Goal: Task Accomplishment & Management: Manage account settings

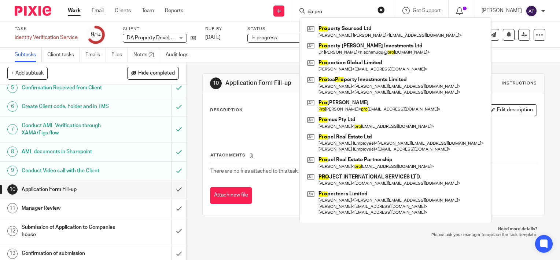
scroll to position [110, 0]
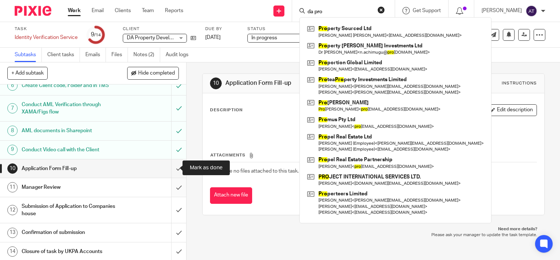
drag, startPoint x: 171, startPoint y: 167, endPoint x: 173, endPoint y: 183, distance: 15.5
click at [171, 167] on input "submit" at bounding box center [93, 168] width 186 height 18
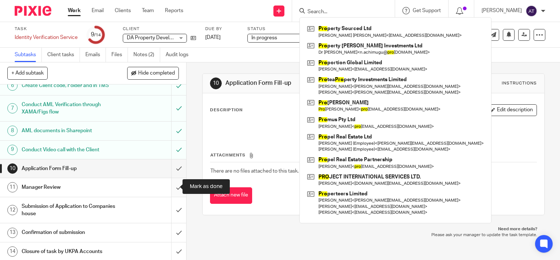
click at [172, 188] on input "submit" at bounding box center [93, 187] width 186 height 18
click at [170, 207] on input "submit" at bounding box center [93, 210] width 186 height 26
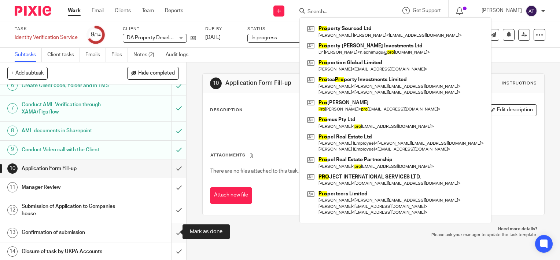
click at [171, 233] on input "submit" at bounding box center [93, 232] width 186 height 18
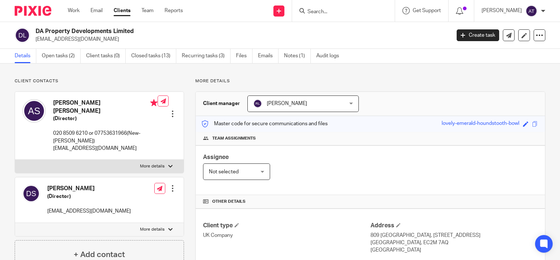
click at [169, 184] on div at bounding box center [172, 187] width 7 height 7
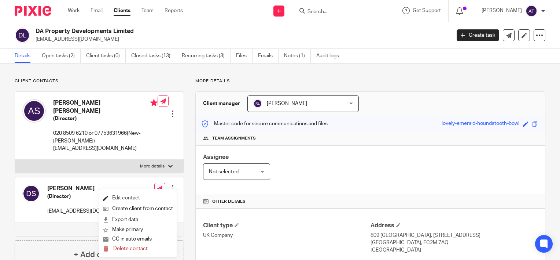
click at [129, 200] on link "Edit contact" at bounding box center [138, 197] width 70 height 11
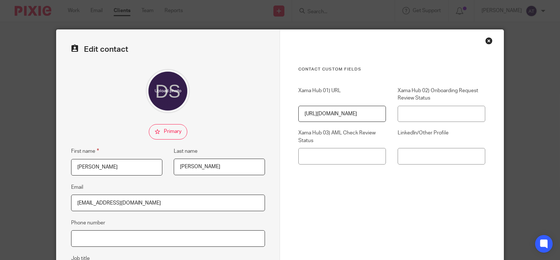
click at [116, 231] on input "Phone number" at bounding box center [168, 238] width 194 height 16
paste input "+44 7735 416400"
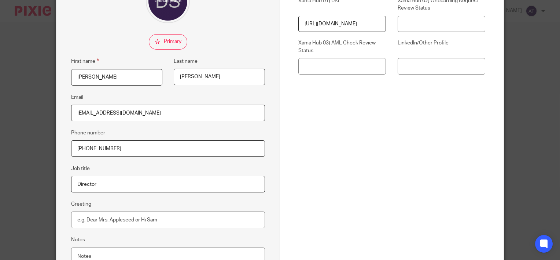
scroll to position [147, 0]
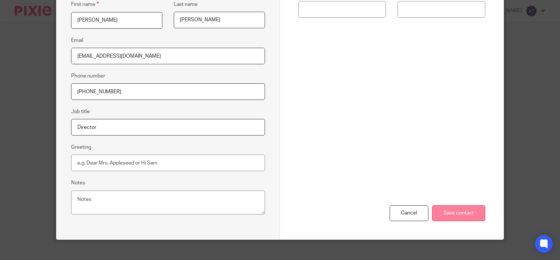
type input "+44 7735 416400"
click at [457, 217] on input "Save contact" at bounding box center [458, 213] width 53 height 16
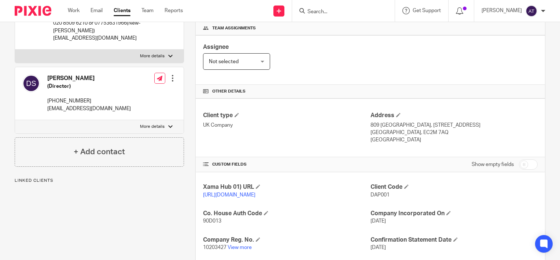
scroll to position [183, 0]
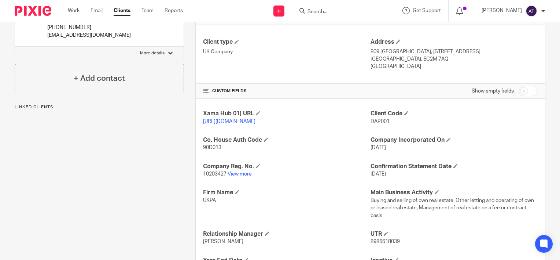
click at [246, 176] on link "View more" at bounding box center [240, 173] width 24 height 5
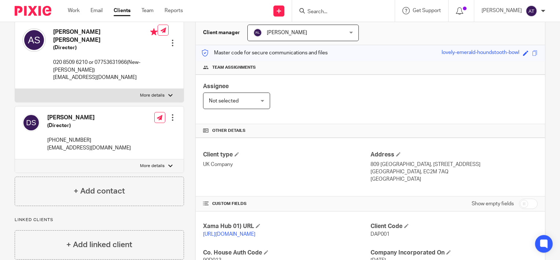
scroll to position [0, 0]
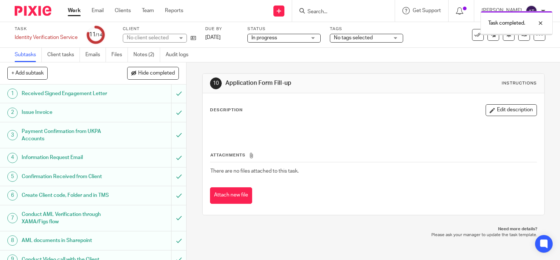
scroll to position [110, 0]
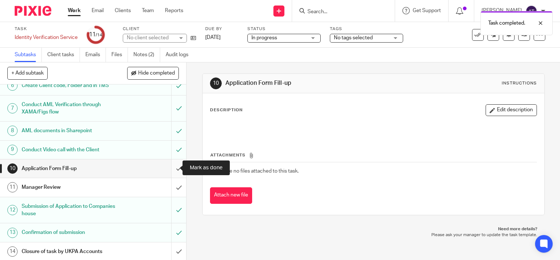
click at [170, 169] on input "submit" at bounding box center [93, 168] width 186 height 18
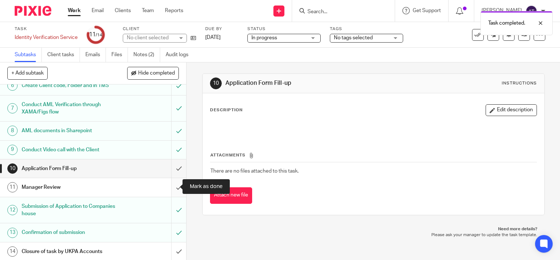
click at [170, 189] on input "submit" at bounding box center [93, 187] width 186 height 18
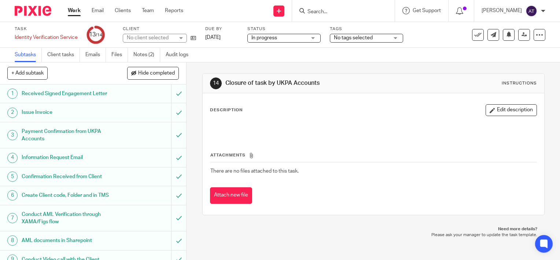
scroll to position [110, 0]
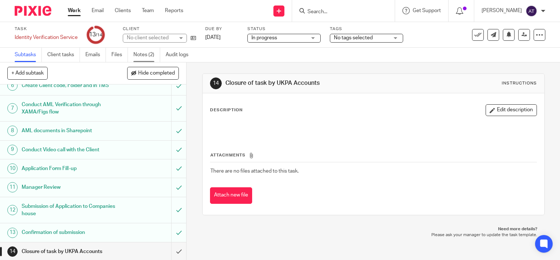
click at [148, 53] on link "Notes (2)" at bounding box center [146, 55] width 27 height 14
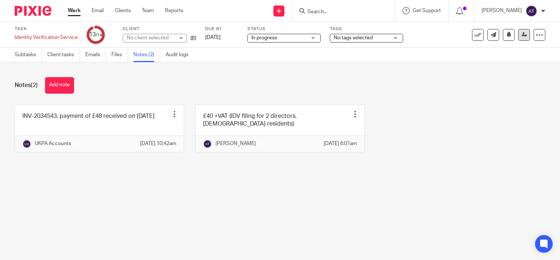
click at [522, 34] on icon at bounding box center [524, 34] width 5 height 5
click at [518, 36] on link at bounding box center [524, 35] width 12 height 12
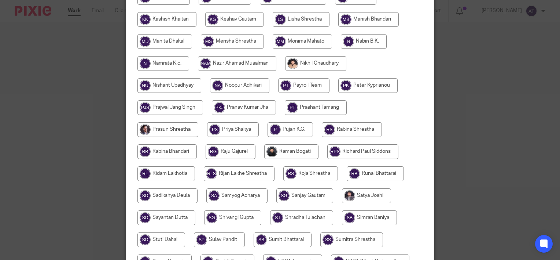
scroll to position [445, 0]
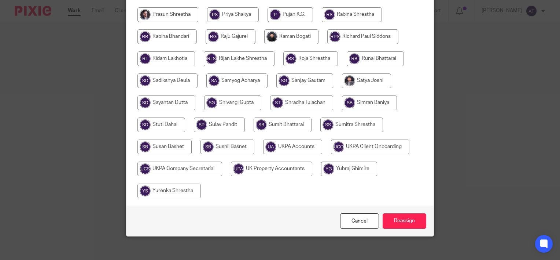
click at [282, 145] on input "radio" at bounding box center [292, 146] width 59 height 15
radio input "true"
click at [407, 214] on input "Reassign" at bounding box center [405, 221] width 44 height 16
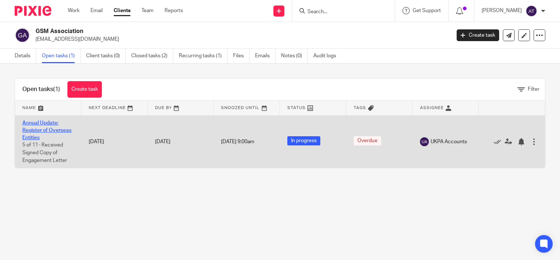
click at [43, 124] on link "Annual Update: Register of Overseas Entities" at bounding box center [46, 130] width 49 height 20
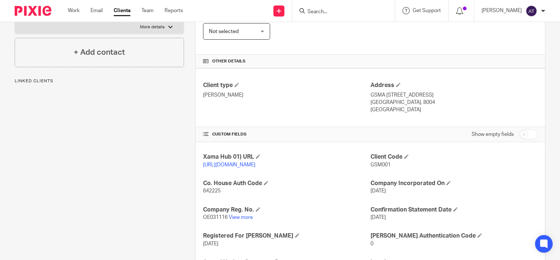
scroll to position [183, 0]
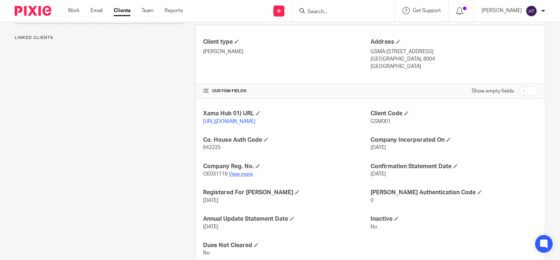
click at [240, 176] on link "View more" at bounding box center [241, 173] width 24 height 5
click at [219, 176] on span "OE031116" at bounding box center [215, 173] width 25 height 5
copy p "OE031116"
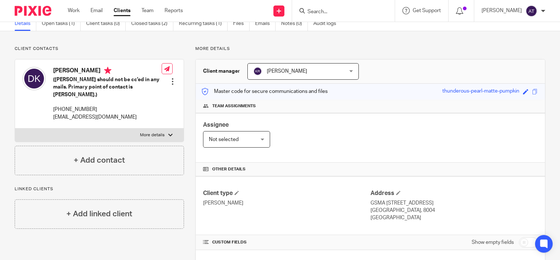
scroll to position [110, 0]
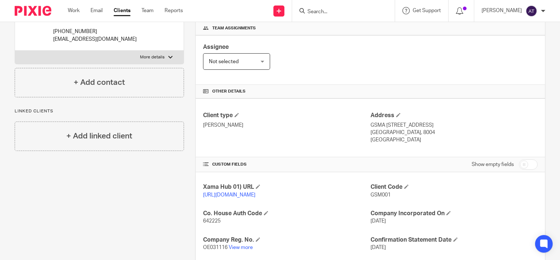
click at [216, 223] on span "642225" at bounding box center [212, 220] width 18 height 5
copy span "642225"
click at [448, 47] on div "Assignee Not selected Not selected Not selected Aarshika Awale Aayush Niraula A…" at bounding box center [370, 59] width 349 height 49
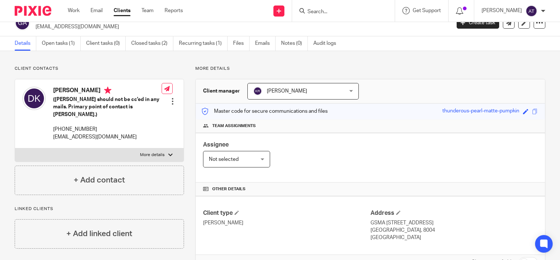
scroll to position [0, 0]
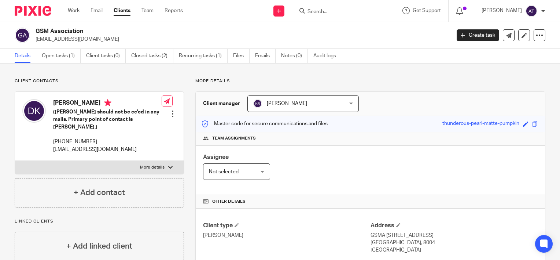
click at [353, 13] on input "Search" at bounding box center [340, 12] width 66 height 7
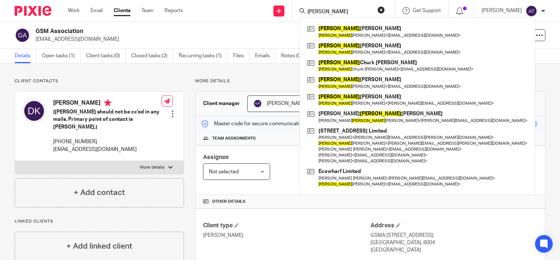
type input "timothy"
